Goal: Task Accomplishment & Management: Manage account settings

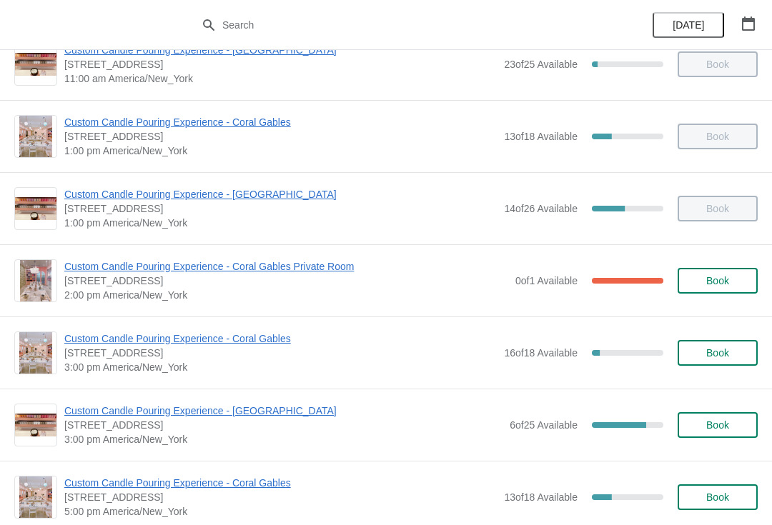
scroll to position [273, 0]
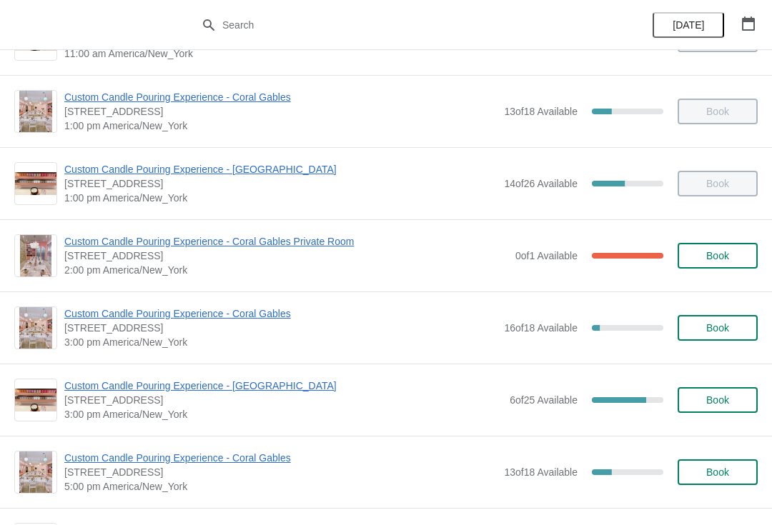
click at [290, 391] on span "Custom Candle Pouring Experience - [GEOGRAPHIC_DATA]" at bounding box center [283, 386] width 438 height 14
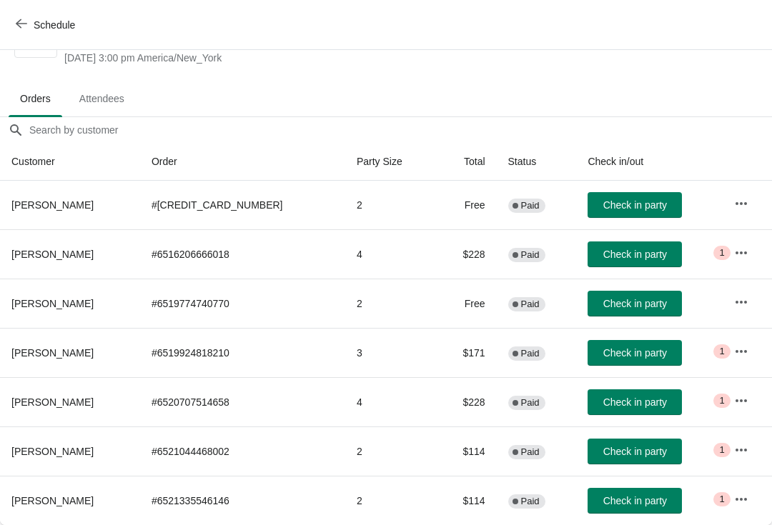
scroll to position [56, 0]
click at [736, 500] on icon "button" at bounding box center [741, 499] width 11 height 3
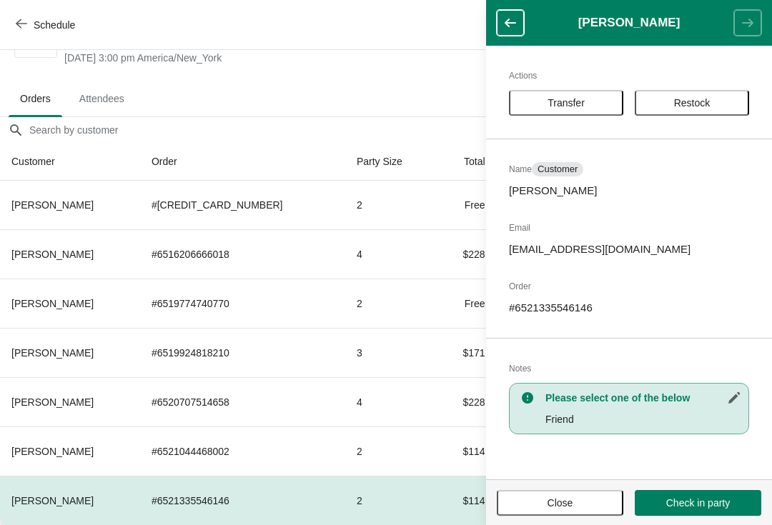
click at [570, 106] on span "Transfer" at bounding box center [566, 102] width 37 height 11
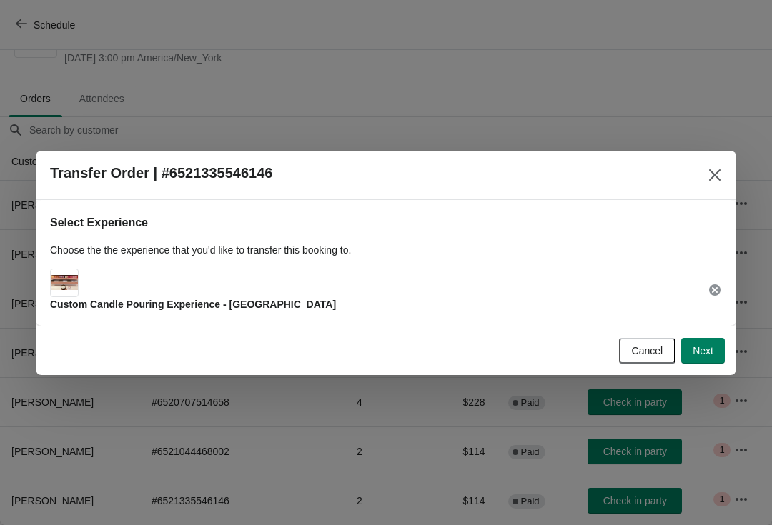
click at [686, 359] on button "Next" at bounding box center [703, 351] width 44 height 26
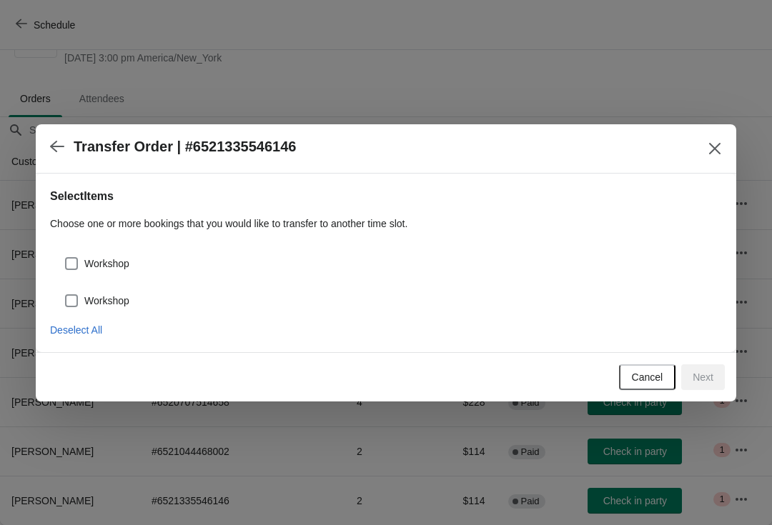
click at [123, 257] on span "Workshop" at bounding box center [106, 264] width 45 height 14
click at [66, 257] on input "Workshop" at bounding box center [65, 257] width 1 height 1
checkbox input "true"
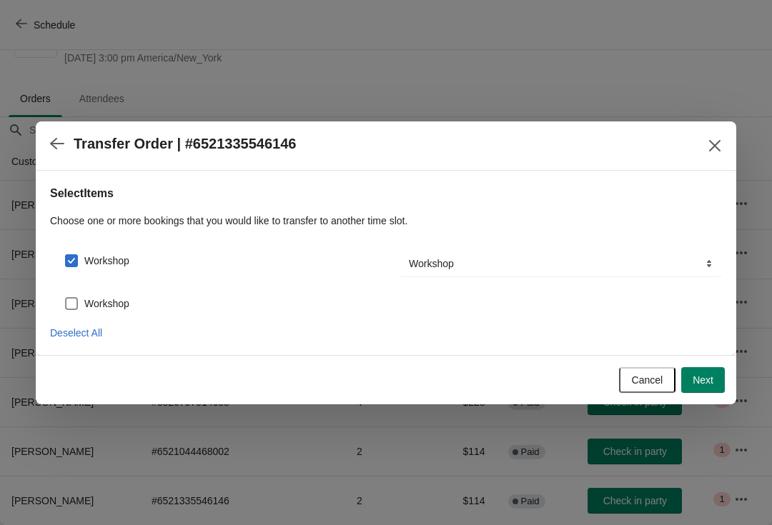
click at [127, 307] on span "Workshop" at bounding box center [106, 304] width 45 height 14
click at [66, 298] on input "Workshop" at bounding box center [65, 297] width 1 height 1
checkbox input "true"
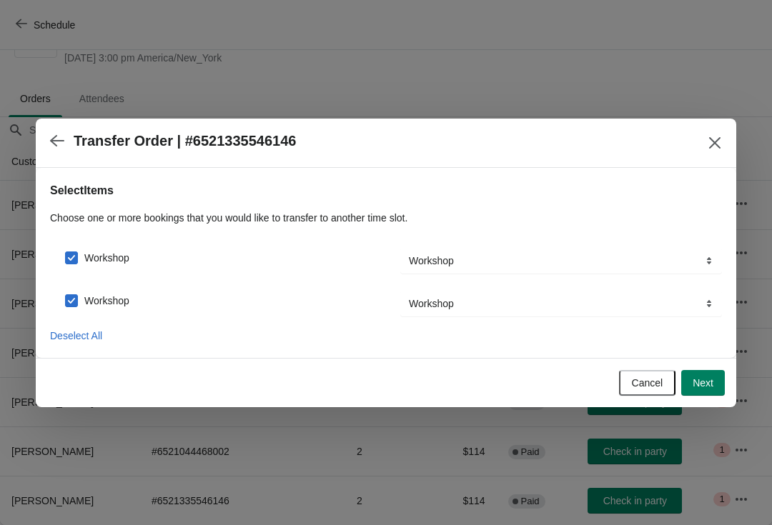
click at [686, 382] on button "Next" at bounding box center [703, 383] width 44 height 26
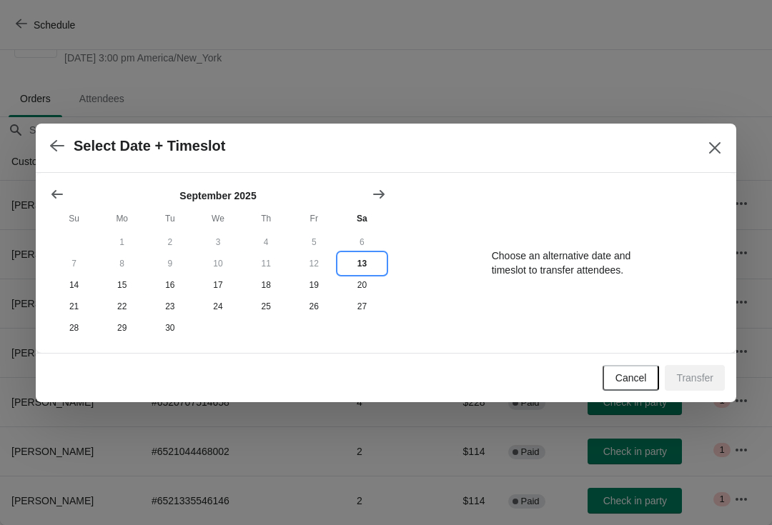
click at [362, 269] on button "13" at bounding box center [362, 263] width 48 height 21
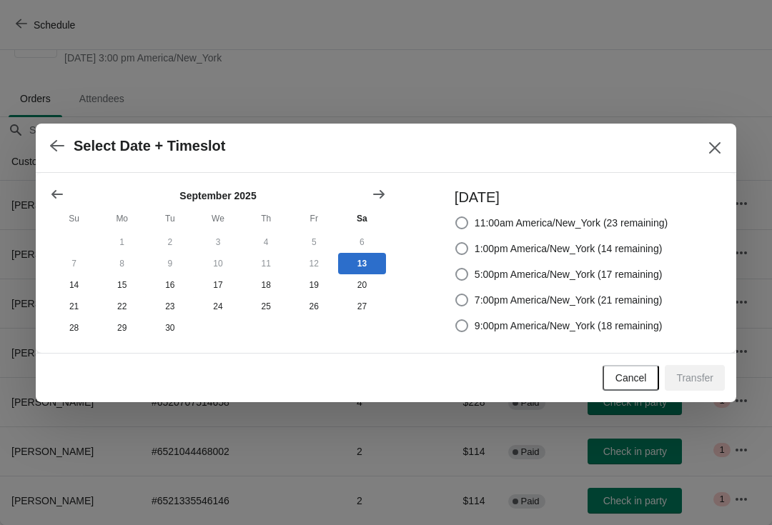
click at [625, 272] on span "5:00pm America/New_York (17 remaining)" at bounding box center [569, 274] width 188 height 14
click at [456, 269] on input "5:00pm America/New_York (17 remaining)" at bounding box center [455, 268] width 1 height 1
radio input "true"
click at [716, 386] on button "Transfer" at bounding box center [695, 378] width 60 height 26
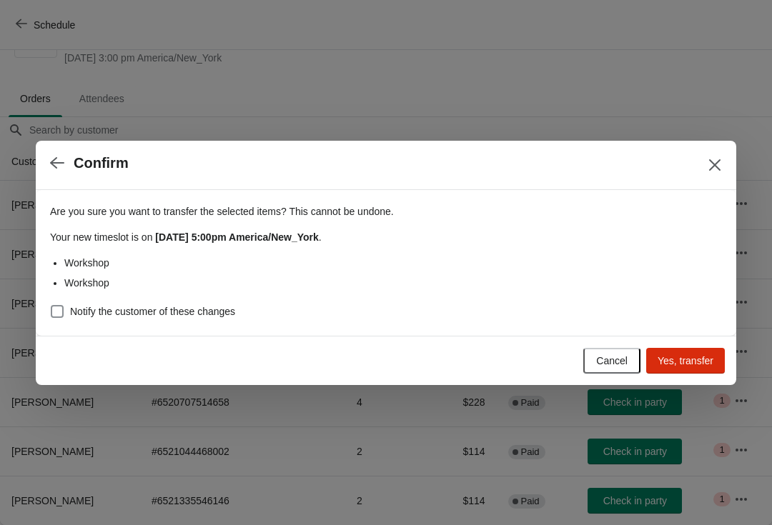
click at [209, 320] on label "Notify the customer of these changes" at bounding box center [142, 312] width 185 height 20
click at [51, 306] on input "Notify the customer of these changes" at bounding box center [51, 305] width 1 height 1
checkbox input "true"
click at [704, 356] on span "Yes, transfer" at bounding box center [686, 360] width 56 height 11
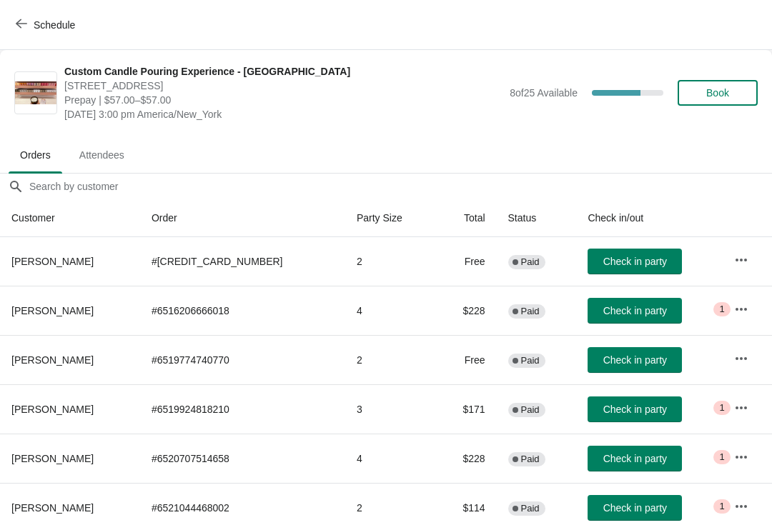
scroll to position [7, 0]
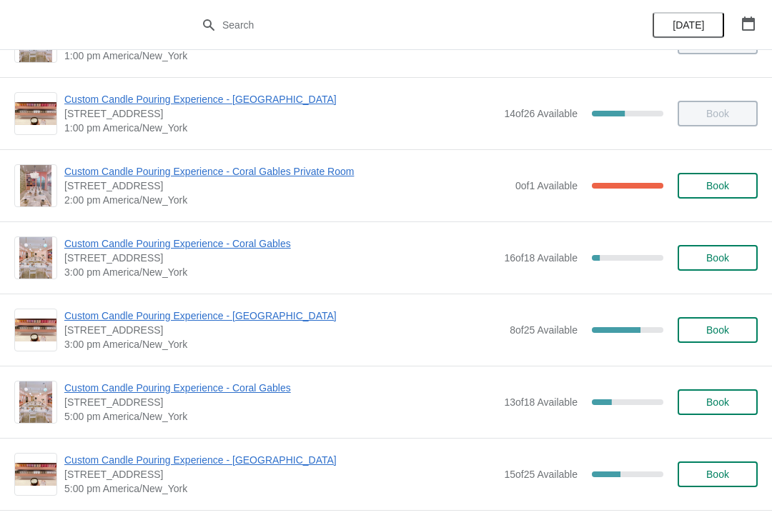
scroll to position [345, 0]
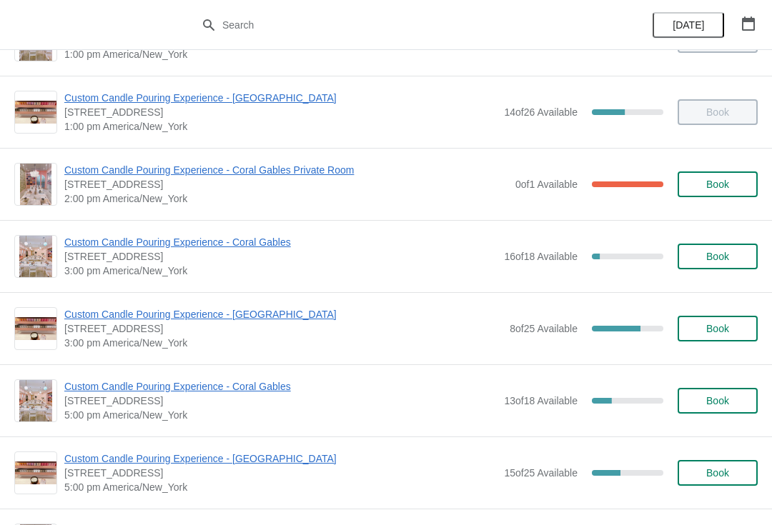
click at [286, 309] on span "Custom Candle Pouring Experience - [GEOGRAPHIC_DATA]" at bounding box center [283, 314] width 438 height 14
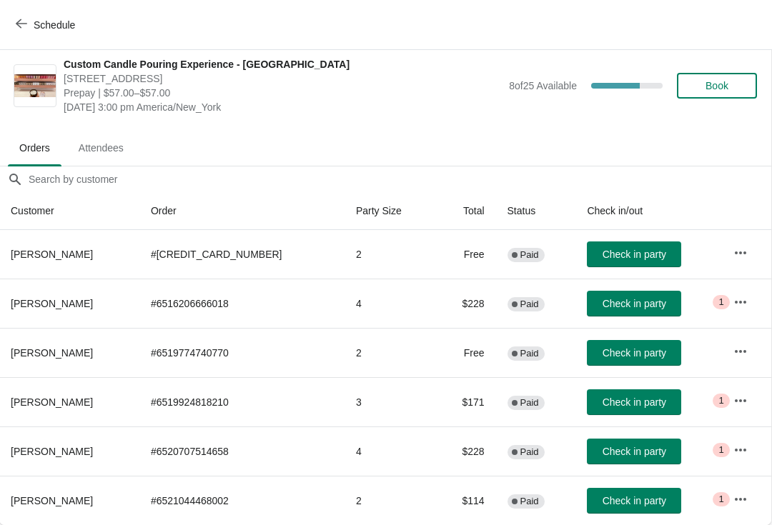
scroll to position [7, 1]
click at [630, 305] on span "Check in party" at bounding box center [635, 303] width 64 height 11
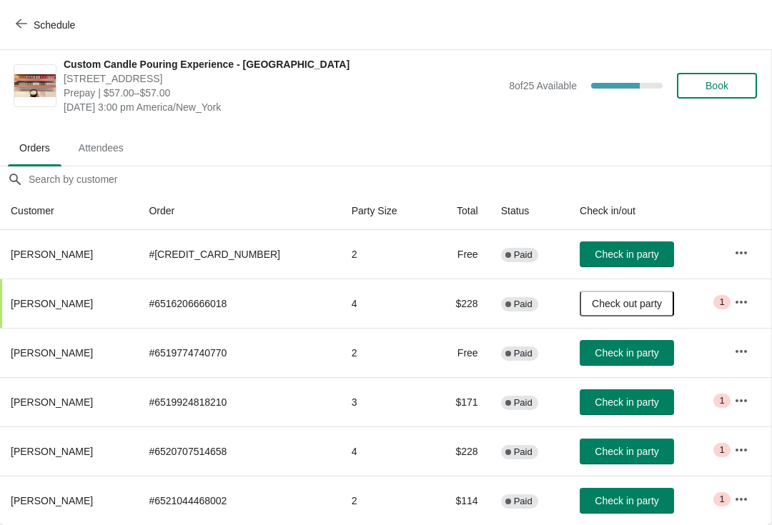
click at [39, 31] on span "Schedule" at bounding box center [54, 24] width 41 height 11
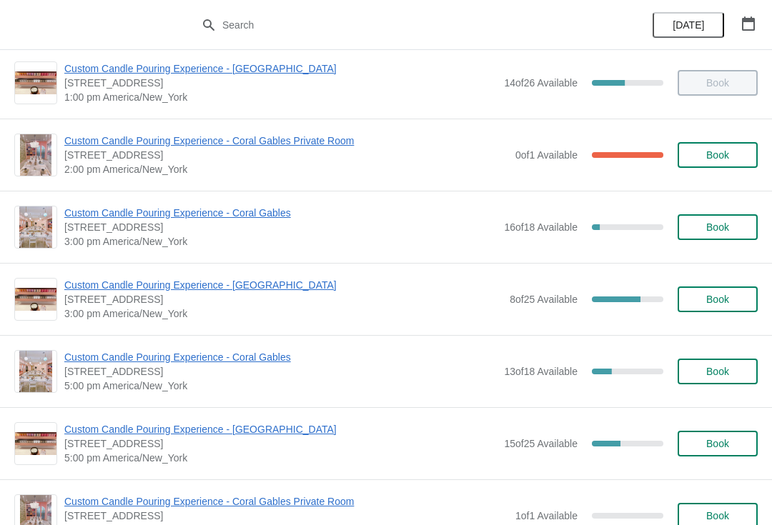
scroll to position [434, 0]
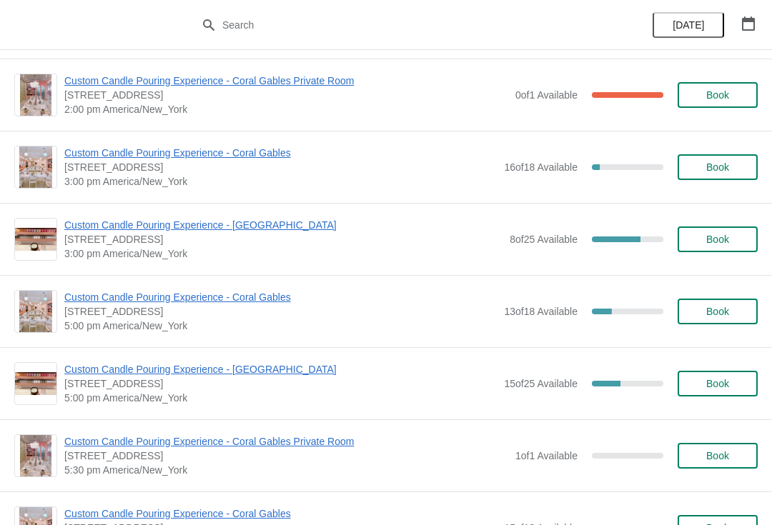
click at [119, 375] on span "Custom Candle Pouring Experience - [GEOGRAPHIC_DATA]" at bounding box center [280, 369] width 432 height 14
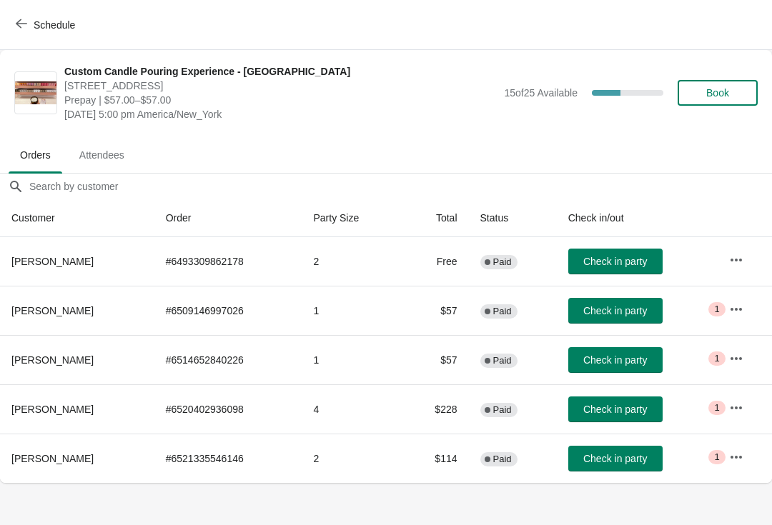
click at [739, 413] on icon "button" at bounding box center [736, 408] width 14 height 14
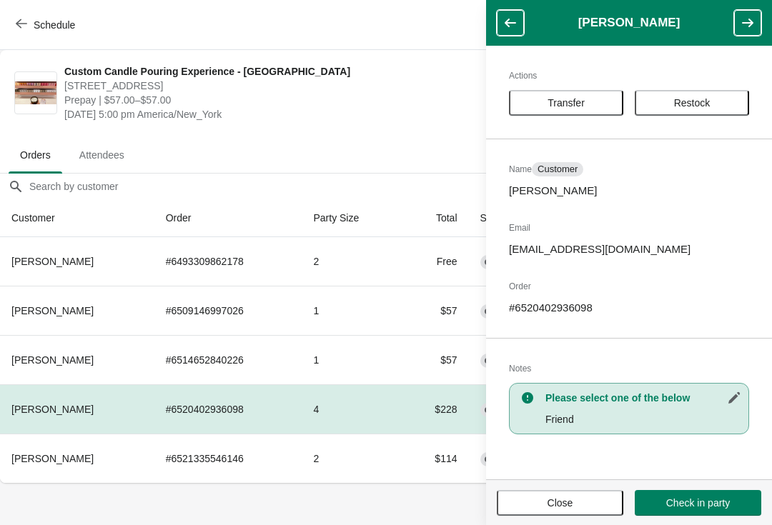
click at [550, 113] on button "Transfer" at bounding box center [566, 103] width 114 height 26
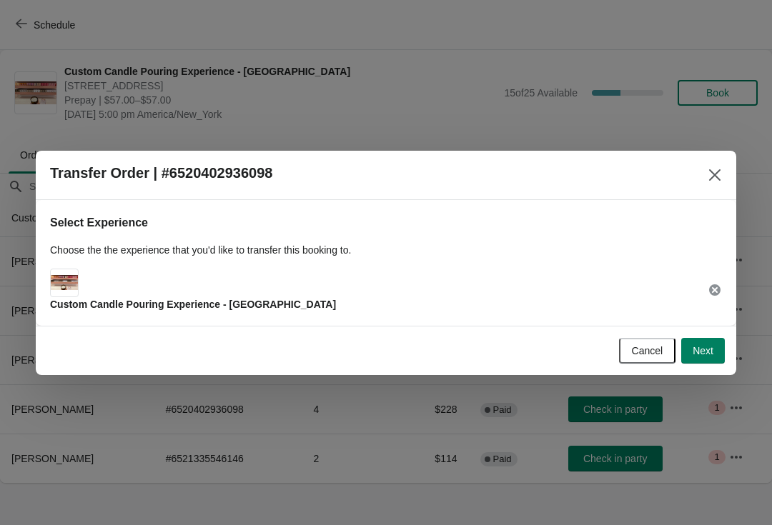
click at [708, 362] on button "Next" at bounding box center [703, 351] width 44 height 26
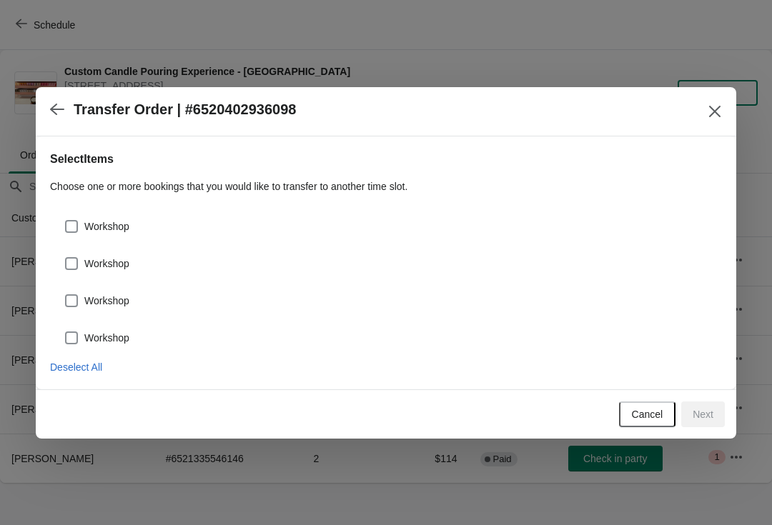
click at [69, 220] on span at bounding box center [71, 226] width 13 height 13
click at [66, 220] on input "Workshop" at bounding box center [65, 220] width 1 height 1
checkbox input "true"
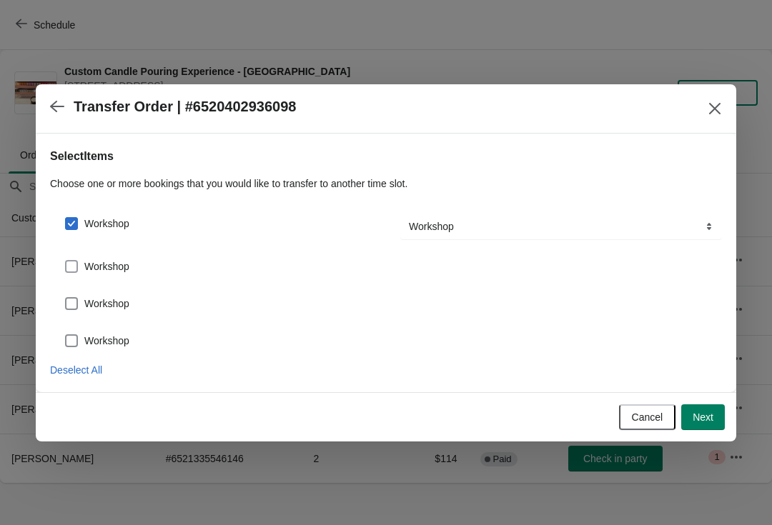
click at [76, 262] on span at bounding box center [71, 266] width 13 height 13
click at [66, 261] on input "Workshop" at bounding box center [65, 260] width 1 height 1
checkbox input "true"
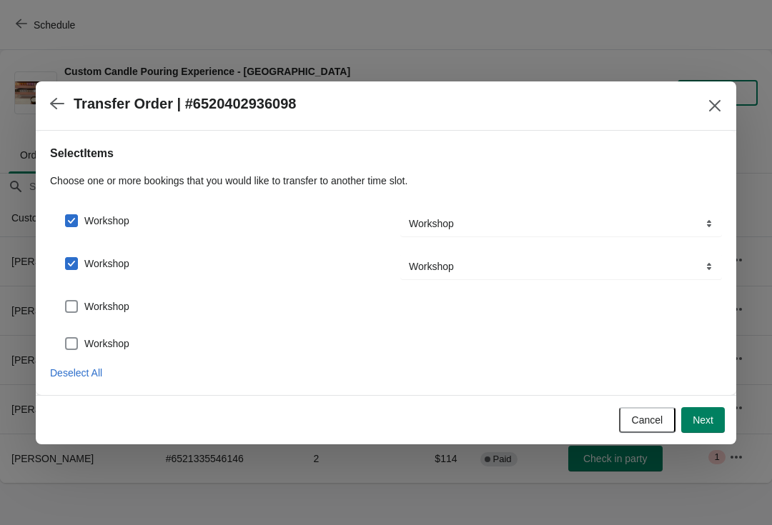
click at [65, 313] on span at bounding box center [71, 307] width 14 height 14
click at [65, 301] on input "Workshop" at bounding box center [65, 300] width 1 height 1
checkbox input "true"
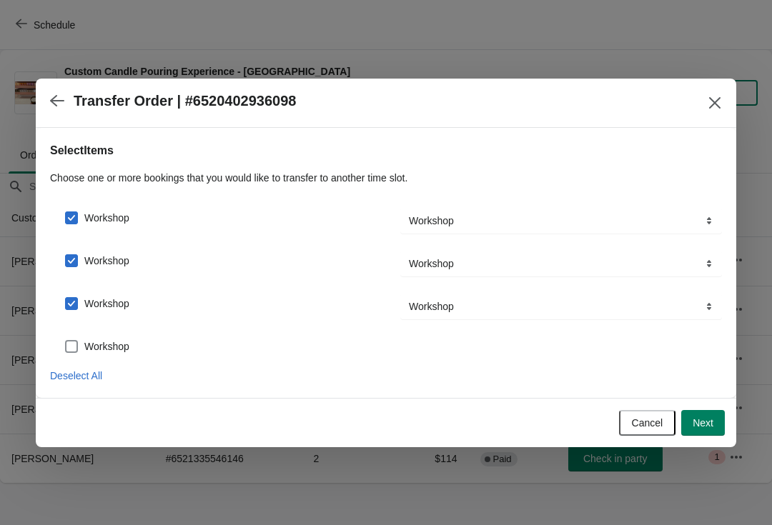
click at [70, 342] on span at bounding box center [71, 346] width 13 height 13
click at [66, 341] on input "Workshop" at bounding box center [65, 340] width 1 height 1
checkbox input "true"
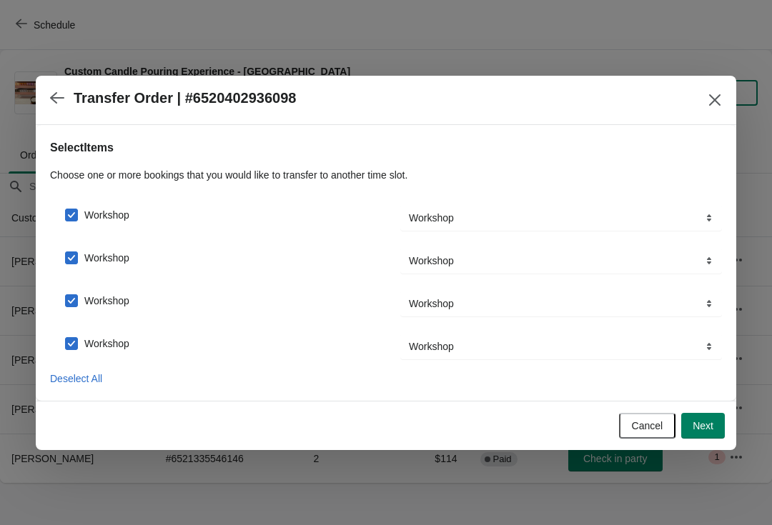
click at [718, 435] on button "Next" at bounding box center [703, 426] width 44 height 26
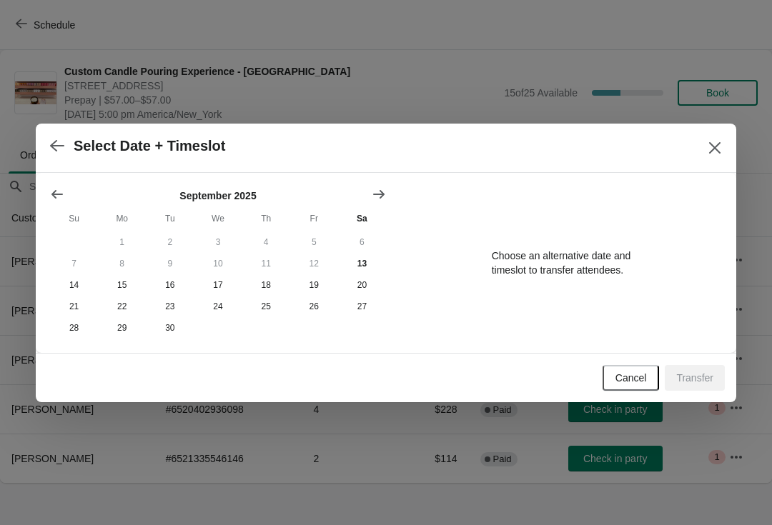
click at [355, 246] on button "6" at bounding box center [362, 242] width 48 height 21
click at [360, 263] on button "13" at bounding box center [362, 263] width 48 height 21
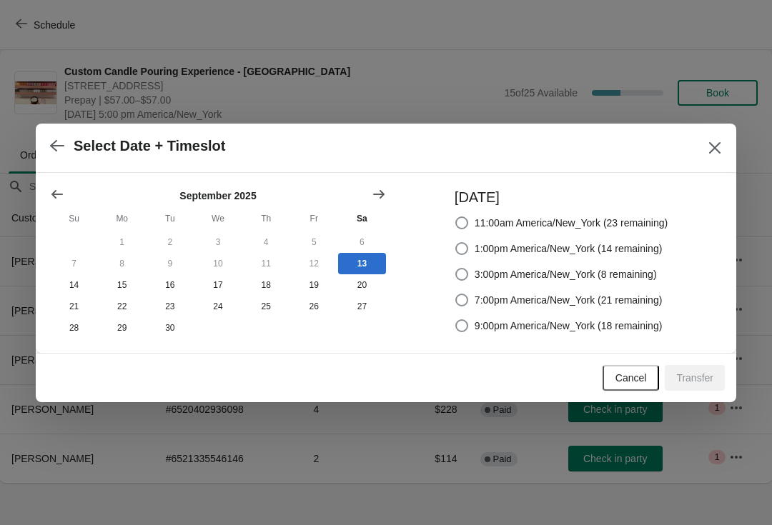
click at [598, 306] on label "7:00pm America/New_York (21 remaining)" at bounding box center [559, 300] width 208 height 20
click at [456, 295] on input "7:00pm America/New_York (21 remaining)" at bounding box center [455, 294] width 1 height 1
radio input "true"
click at [697, 384] on span "Transfer" at bounding box center [694, 377] width 37 height 11
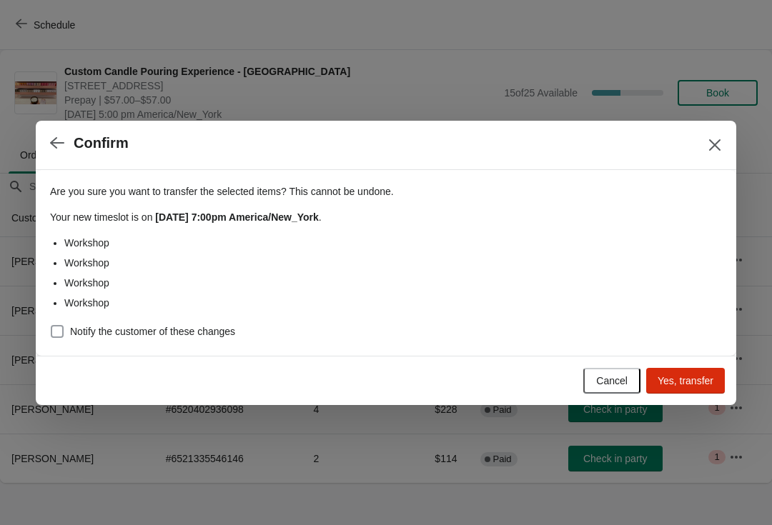
click at [179, 334] on span "Notify the customer of these changes" at bounding box center [152, 332] width 165 height 14
click at [51, 326] on input "Notify the customer of these changes" at bounding box center [51, 325] width 1 height 1
checkbox input "true"
click at [676, 390] on button "Yes, transfer" at bounding box center [685, 381] width 79 height 26
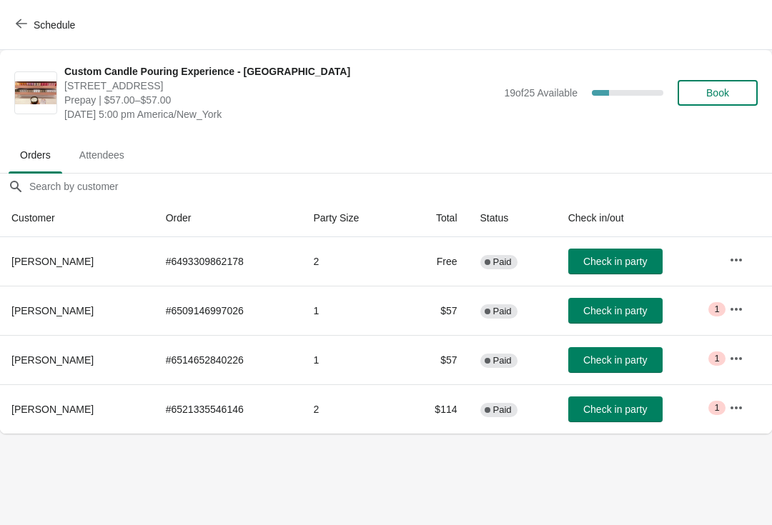
click at [68, 29] on span "Schedule" at bounding box center [54, 24] width 41 height 11
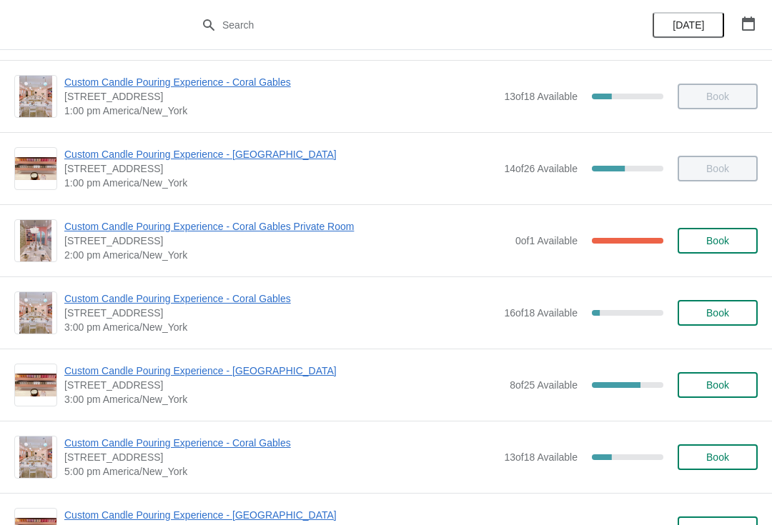
scroll to position [291, 0]
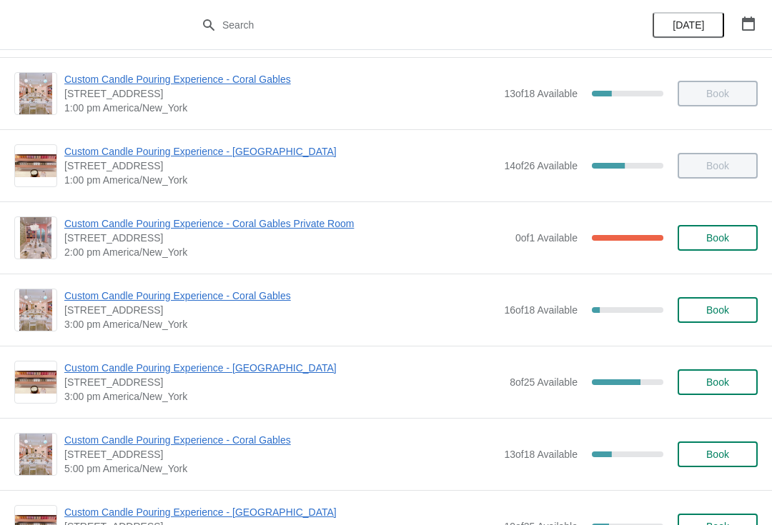
click at [284, 362] on span "Custom Candle Pouring Experience - [GEOGRAPHIC_DATA]" at bounding box center [283, 368] width 438 height 14
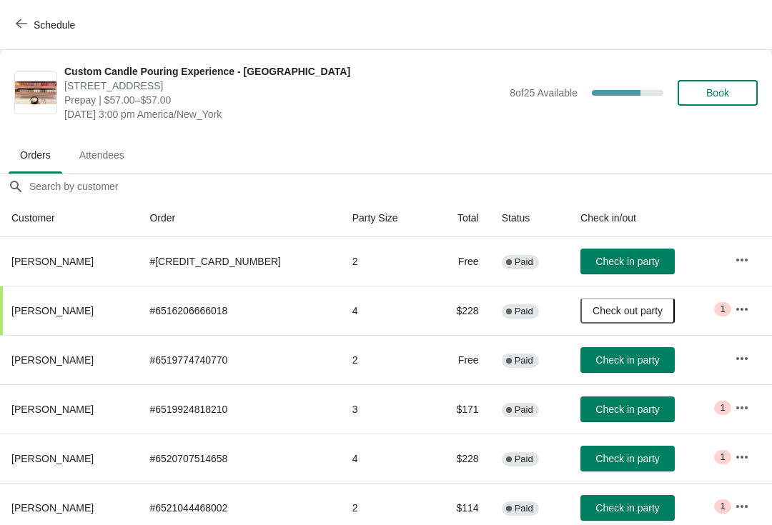
click at [635, 364] on span "Check in party" at bounding box center [627, 360] width 64 height 11
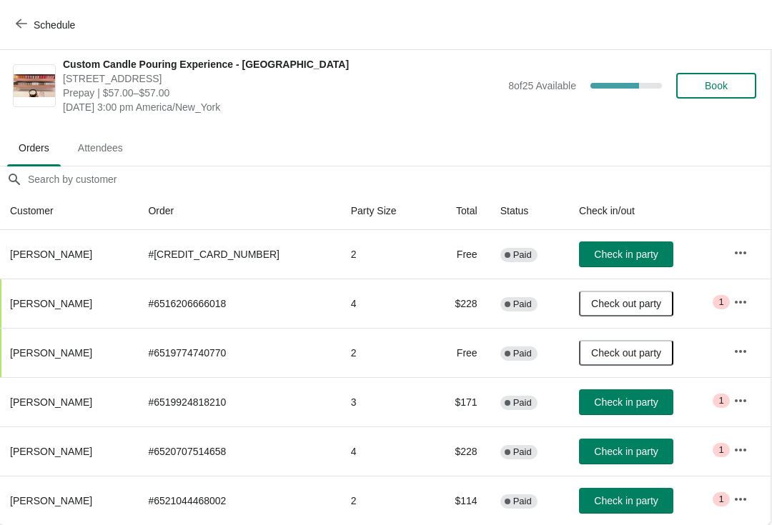
scroll to position [7, 1]
click at [629, 264] on button "Check in party" at bounding box center [627, 255] width 94 height 26
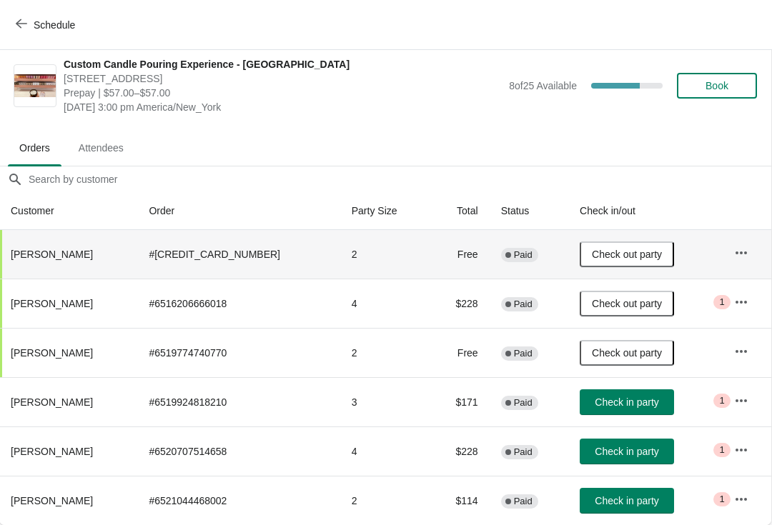
click at [630, 405] on span "Check in party" at bounding box center [627, 402] width 64 height 11
